Goal: Transaction & Acquisition: Purchase product/service

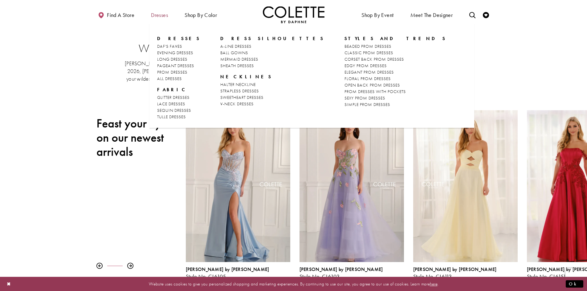
click at [154, 16] on span "Dresses" at bounding box center [159, 15] width 17 height 6
click at [240, 46] on span "A-LINE DRESSES" at bounding box center [235, 46] width 31 height 6
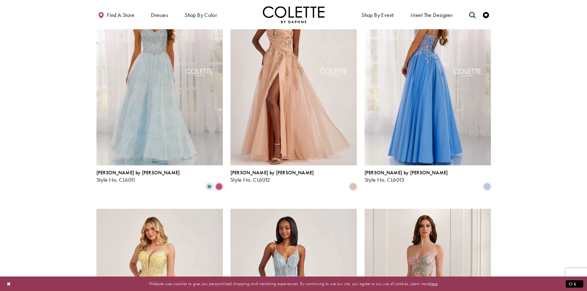
scroll to position [216, 0]
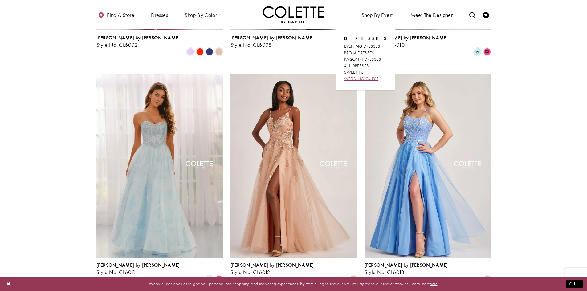
click at [371, 78] on span "WEDDING GUEST" at bounding box center [361, 79] width 34 height 6
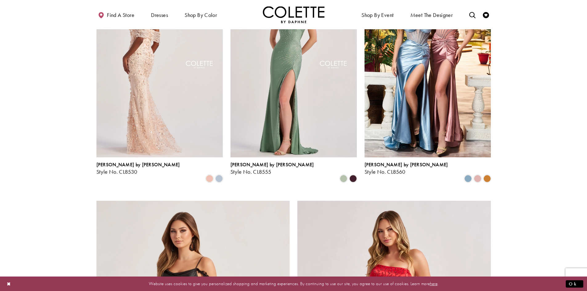
scroll to position [647, 0]
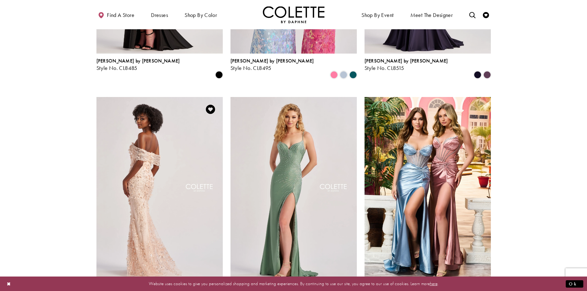
click at [155, 156] on img "Visit Colette by Daphne Style No. CL8530 Page" at bounding box center [159, 189] width 126 height 184
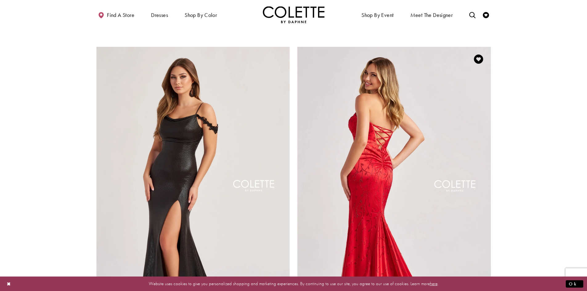
scroll to position [1109, 0]
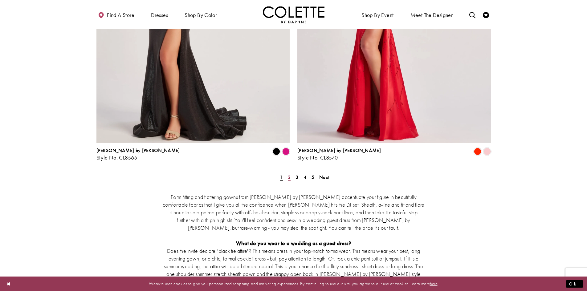
click at [288, 174] on span "2" at bounding box center [289, 177] width 3 height 6
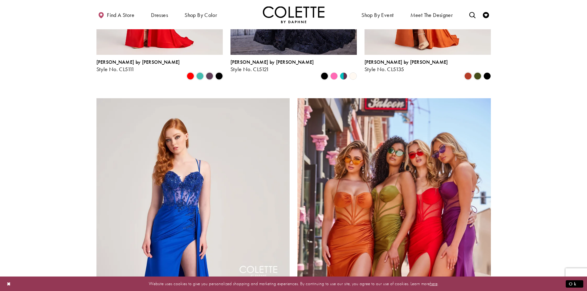
scroll to position [803, 0]
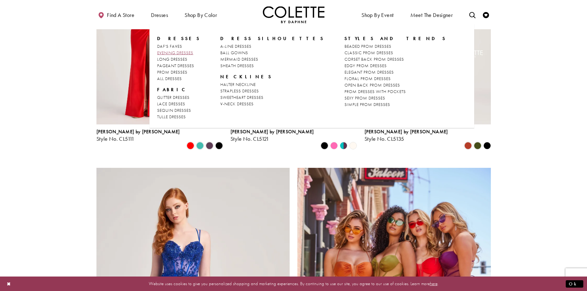
click at [188, 54] on span "EVENING DRESSES" at bounding box center [175, 53] width 36 height 6
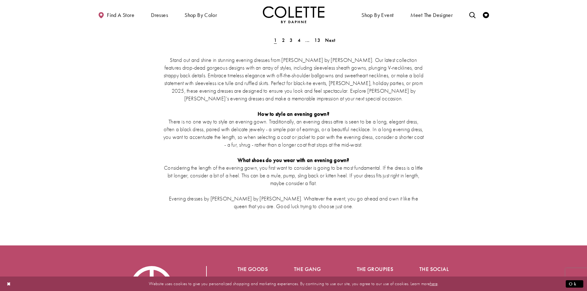
scroll to position [1140, 0]
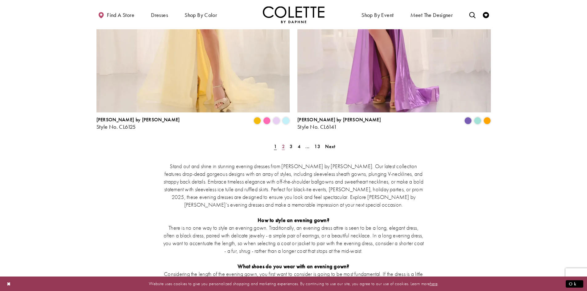
click at [284, 143] on span "2" at bounding box center [283, 146] width 3 height 6
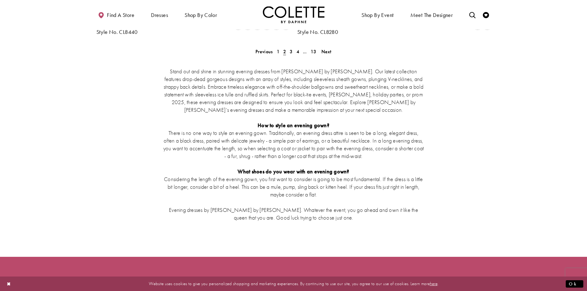
scroll to position [1143, 0]
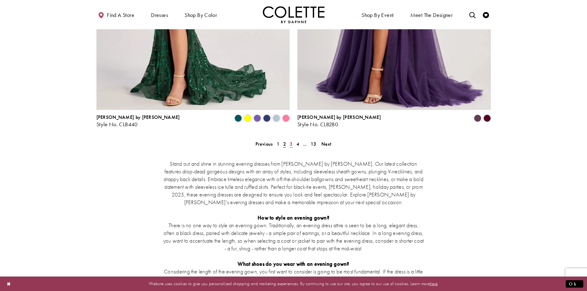
click at [291, 141] on span "3" at bounding box center [291, 144] width 3 height 6
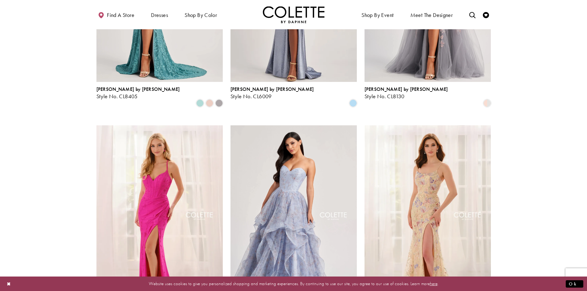
scroll to position [465, 0]
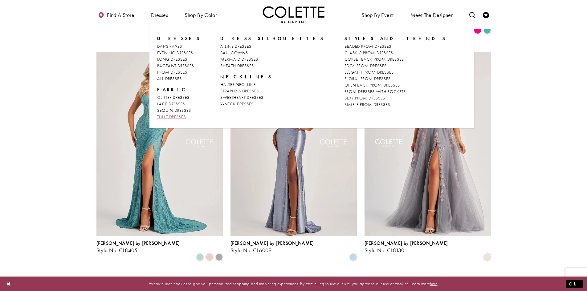
click at [177, 116] on span "TULLE DRESSES" at bounding box center [171, 117] width 29 height 6
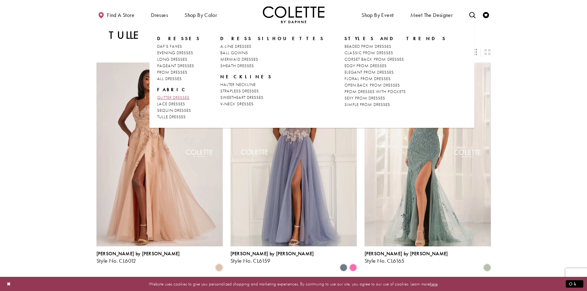
click at [174, 100] on link "GLITTER DRESSES" at bounding box center [178, 97] width 43 height 6
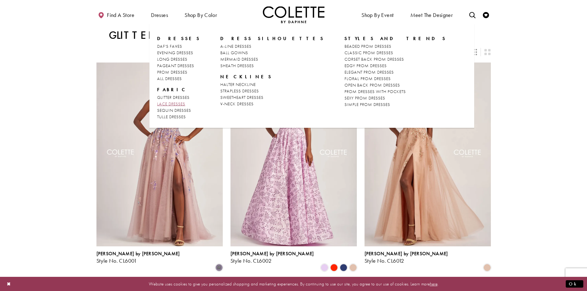
click at [172, 102] on span "LACE DRESSES" at bounding box center [171, 104] width 28 height 6
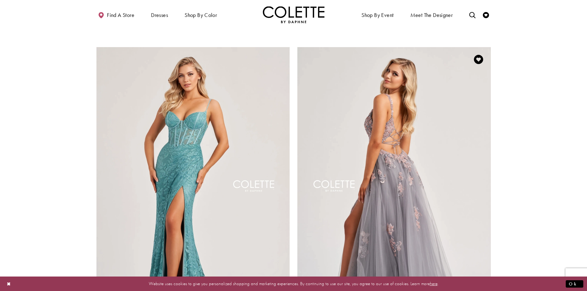
scroll to position [986, 0]
